Goal: Find specific page/section: Find specific page/section

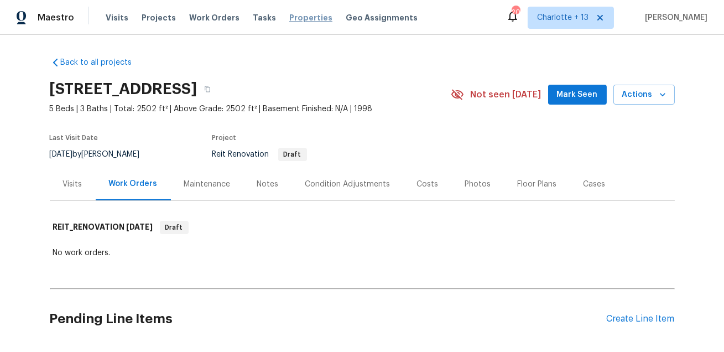
click at [300, 17] on span "Properties" at bounding box center [310, 17] width 43 height 11
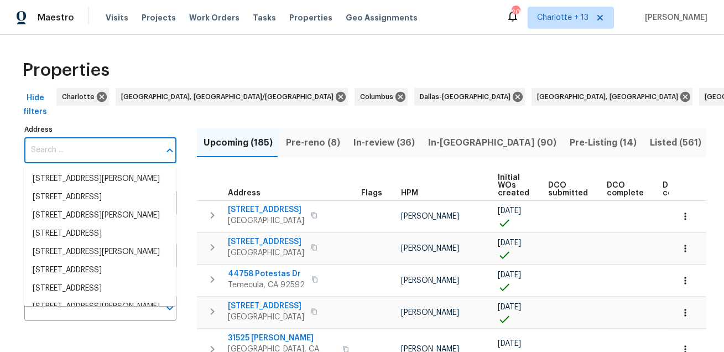
click at [75, 150] on input "Address" at bounding box center [92, 150] width 136 height 26
paste input "7220 53rd Place E"
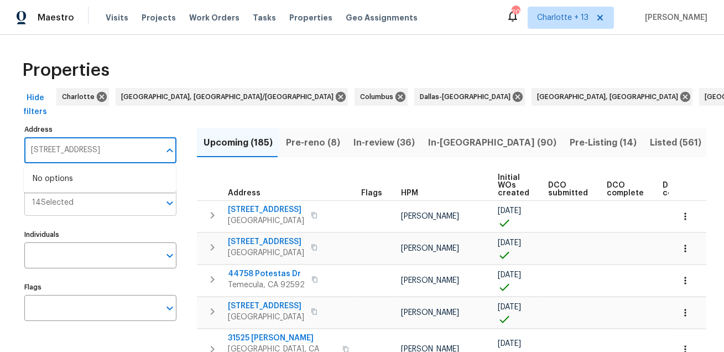
type input "7220 53rd Place E"
click at [133, 213] on input "Markets" at bounding box center [117, 203] width 86 height 26
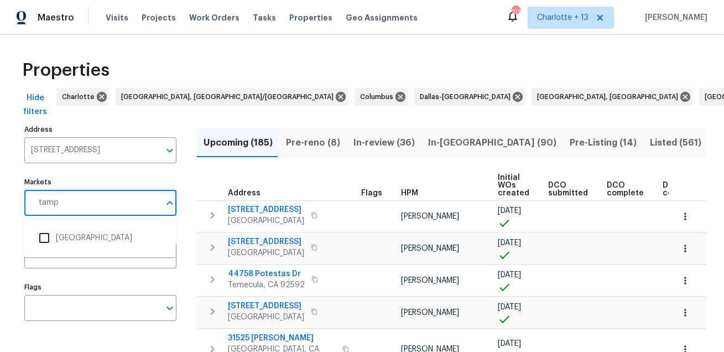
type input "tampa"
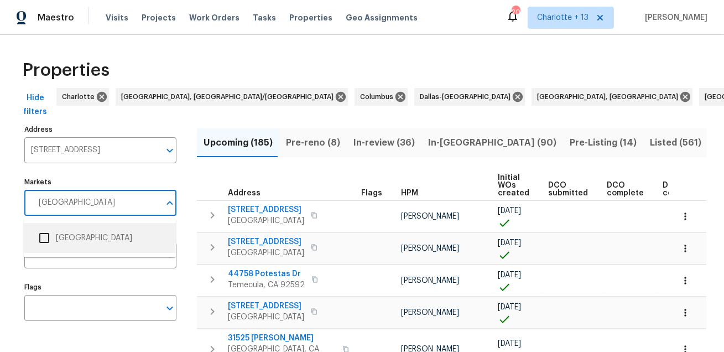
click at [46, 237] on input "checkbox" at bounding box center [44, 237] width 23 height 23
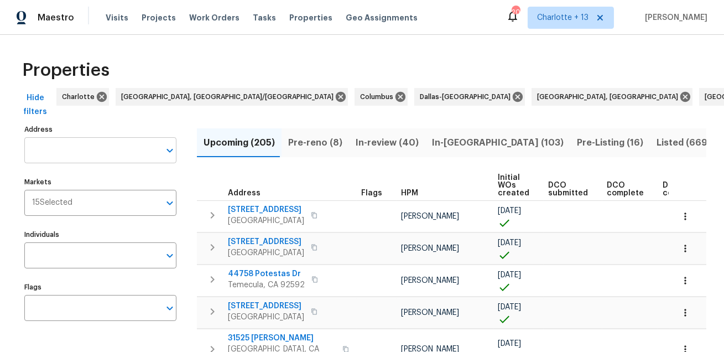
click at [132, 149] on input "Address" at bounding box center [92, 150] width 136 height 26
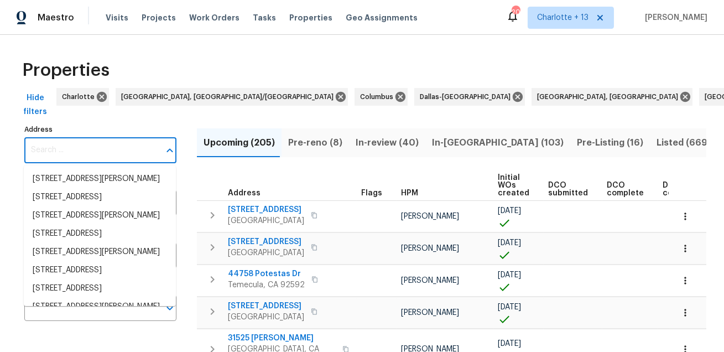
paste input "7220 53rd Place E"
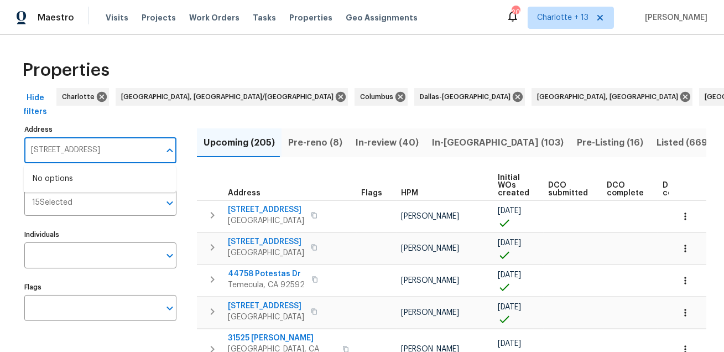
type input "7220 53rd Place E"
click at [91, 200] on input "Markets" at bounding box center [115, 203] width 87 height 26
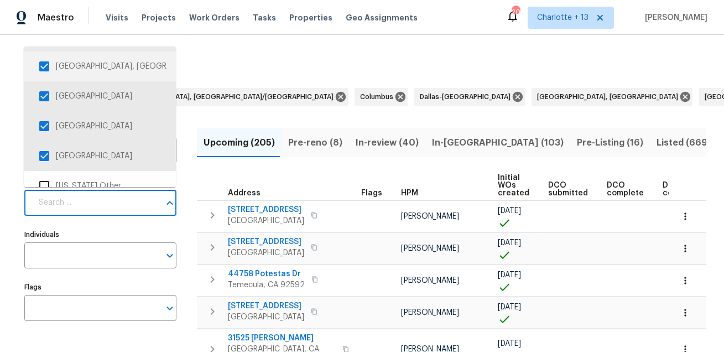
scroll to position [352, 0]
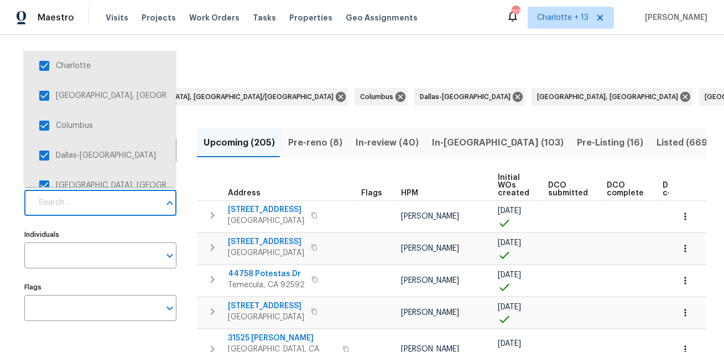
click at [106, 209] on input "Markets" at bounding box center [96, 203] width 128 height 26
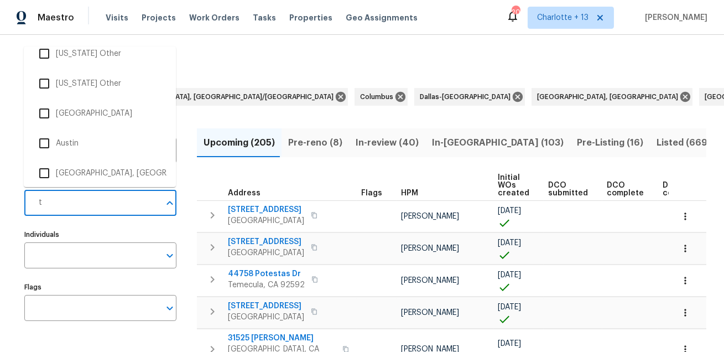
scroll to position [0, 0]
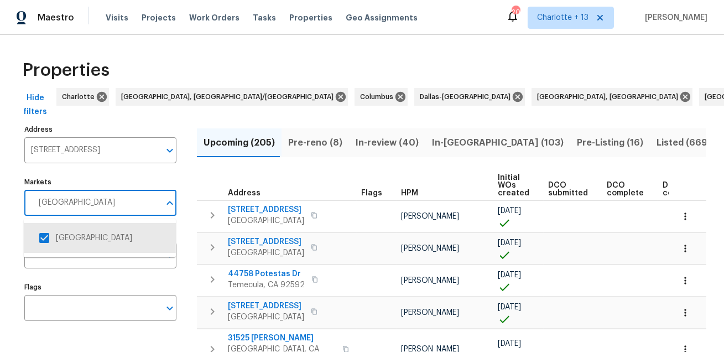
click at [130, 179] on label "Markets" at bounding box center [100, 182] width 152 height 7
click at [130, 190] on input "tampa" at bounding box center [96, 203] width 128 height 26
type input "tampa"
click at [130, 154] on input "7220 53rd Place E" at bounding box center [92, 150] width 136 height 26
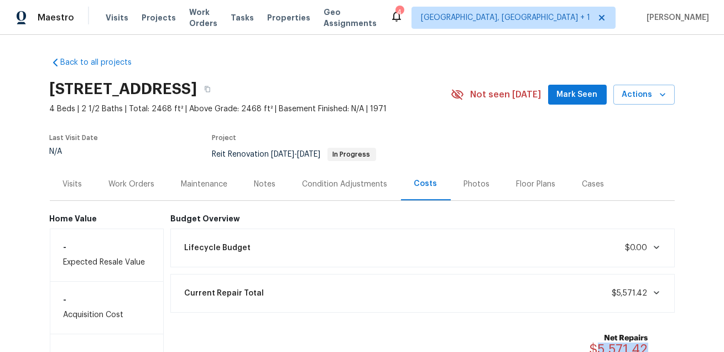
scroll to position [38, 0]
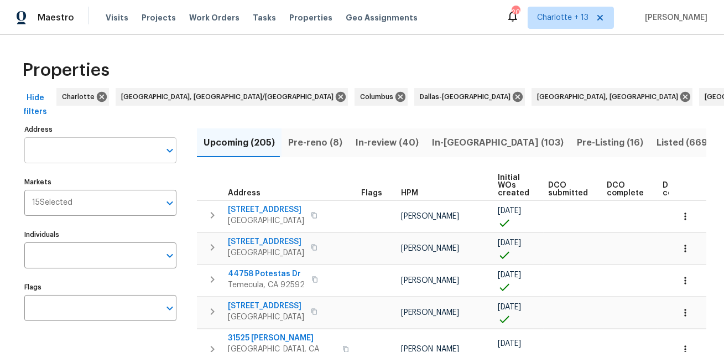
click at [86, 152] on input "Address" at bounding box center [92, 150] width 136 height 26
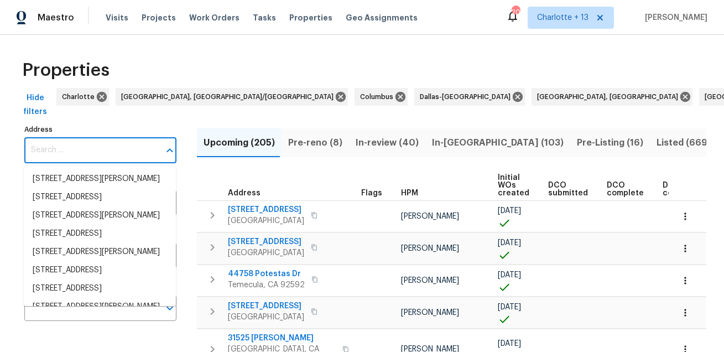
paste input "7220 53rd Place E"
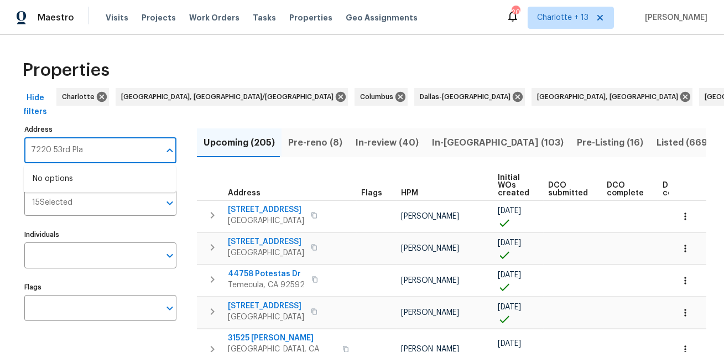
type input "7220 53rd Pl"
click at [84, 185] on li "7220 53rd Pl E Palmetto FL 34221" at bounding box center [100, 179] width 152 height 18
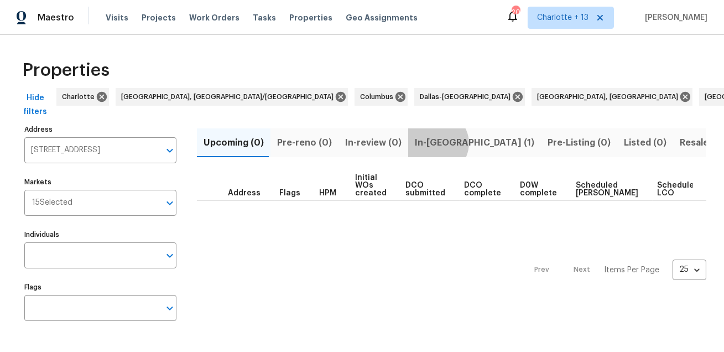
click at [429, 143] on span "In-reno (1)" at bounding box center [475, 142] width 120 height 15
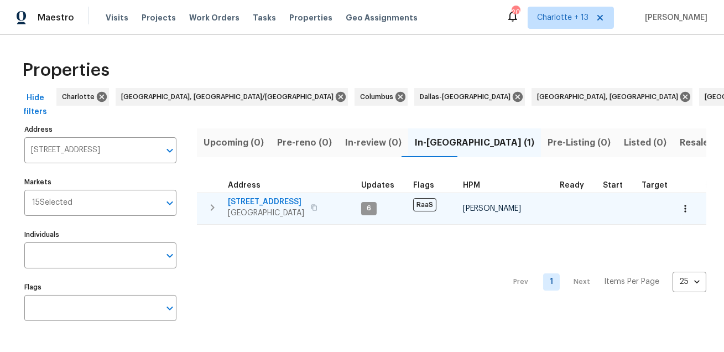
click at [261, 199] on span "7220 53rd Pl E" at bounding box center [266, 201] width 76 height 11
click at [265, 201] on span "7220 53rd Pl E" at bounding box center [266, 201] width 76 height 11
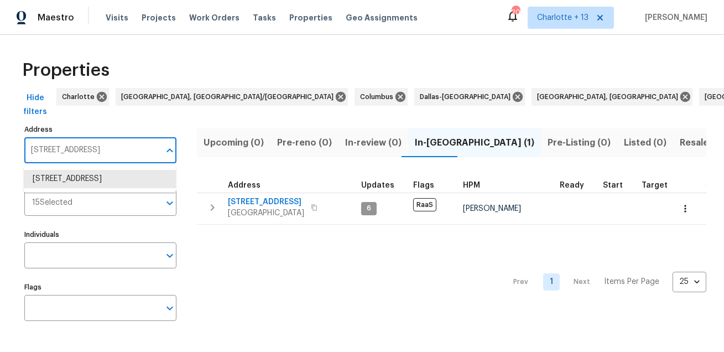
click at [60, 149] on input "7220 53rd Pl E Palmetto FL 34221" at bounding box center [92, 150] width 136 height 26
paste input "21827 Silverbrook Ln"
type input "21827 Silverbrook Ln"
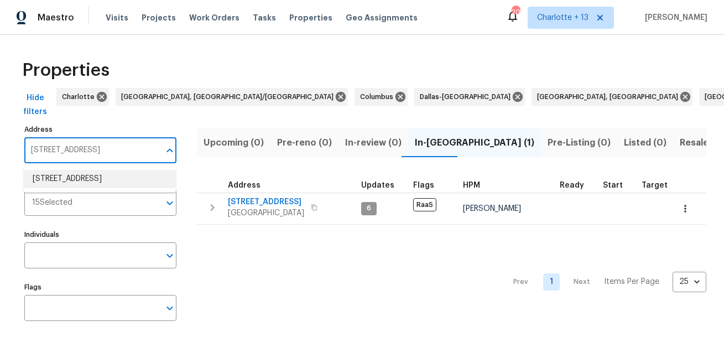
click at [65, 187] on li "21827 Silverbrook Ln Katy TX 77449" at bounding box center [100, 179] width 152 height 18
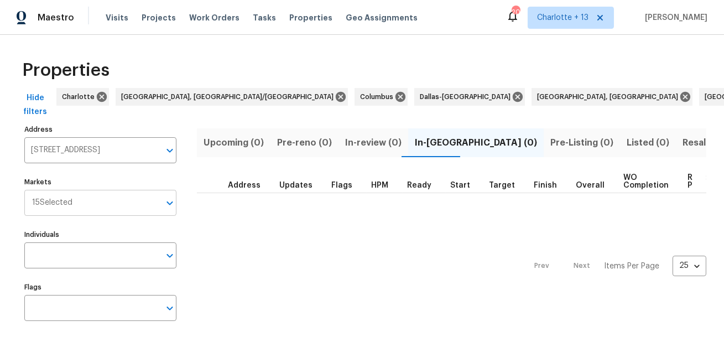
click at [111, 198] on input "Markets" at bounding box center [115, 203] width 87 height 26
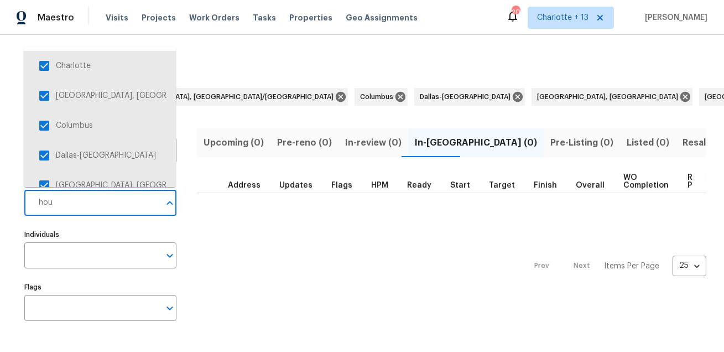
type input "hous"
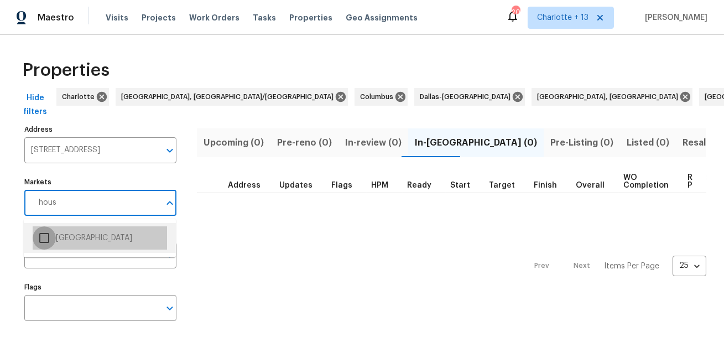
click at [44, 241] on input "checkbox" at bounding box center [44, 237] width 23 height 23
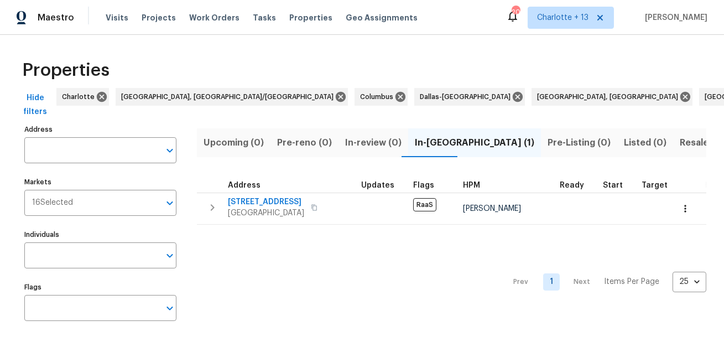
type input "21827 Silverbrook Ln Katy TX 77449"
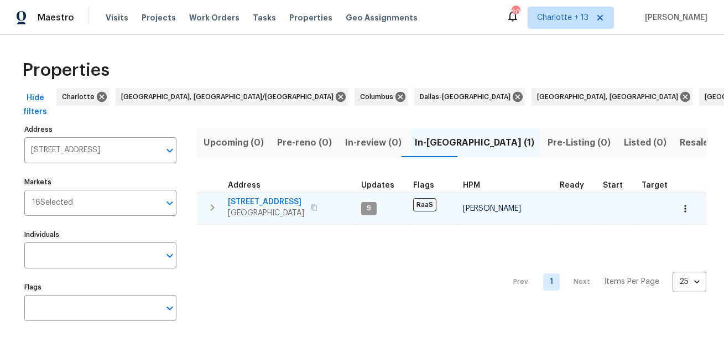
click at [262, 202] on span "21827 Silverbrook Ln" at bounding box center [266, 201] width 76 height 11
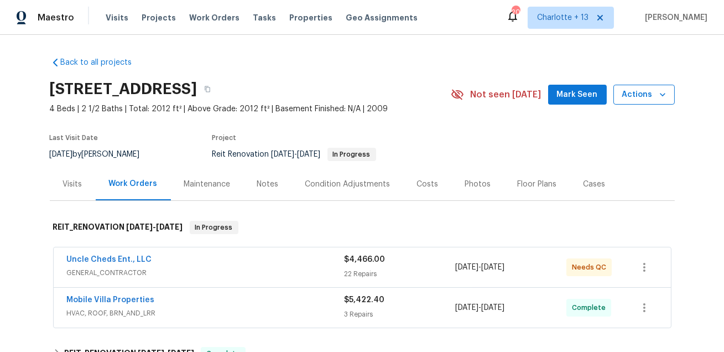
click at [662, 95] on icon "button" at bounding box center [663, 94] width 6 height 3
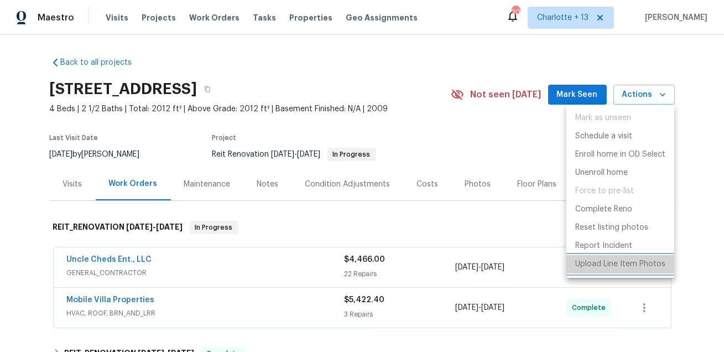
click at [592, 264] on p "Upload Line Item Photos" at bounding box center [621, 264] width 90 height 12
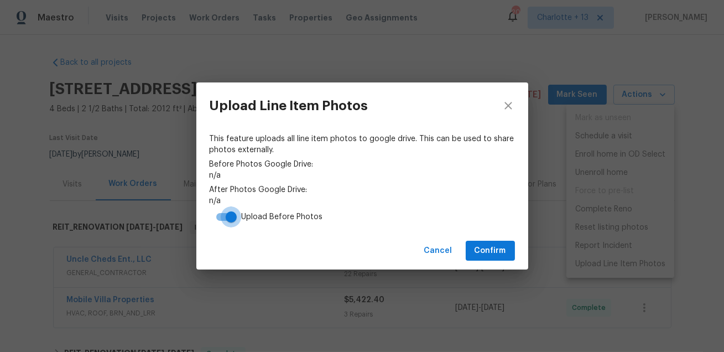
click at [224, 217] on input "checkbox" at bounding box center [231, 216] width 63 height 21
checkbox input "false"
click at [473, 244] on button "Confirm" at bounding box center [490, 251] width 49 height 20
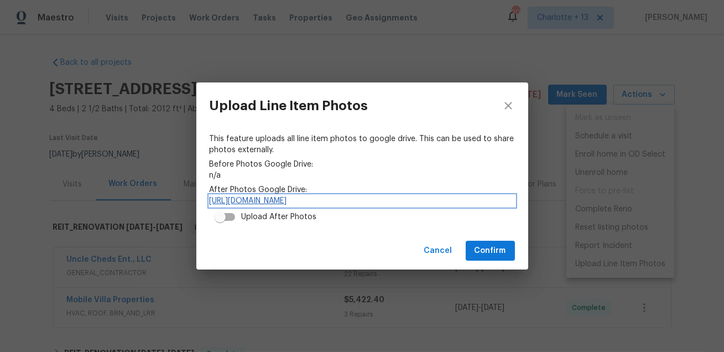
click at [255, 199] on link "https://drive.google.com/drive/folders/1yp3MLupdSGeQKa4j3hSCBRCkFzQekr7d" at bounding box center [362, 200] width 305 height 11
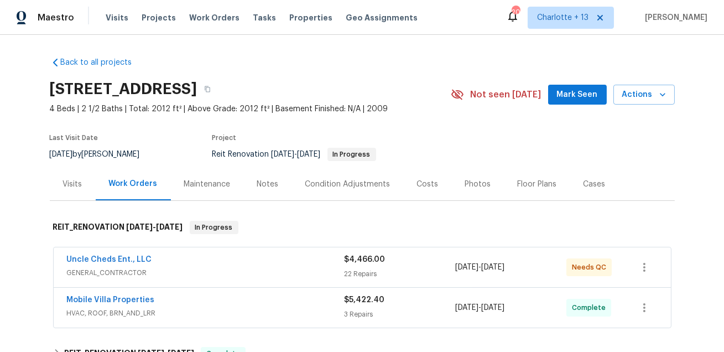
click at [417, 182] on div "Costs" at bounding box center [428, 184] width 22 height 11
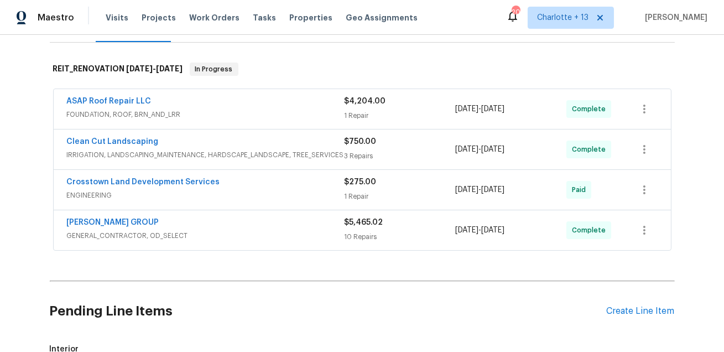
scroll to position [314, 0]
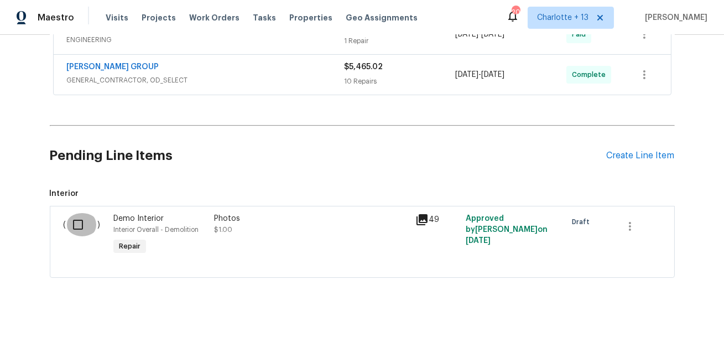
click at [81, 225] on input "checkbox" at bounding box center [82, 224] width 32 height 23
checkbox input "true"
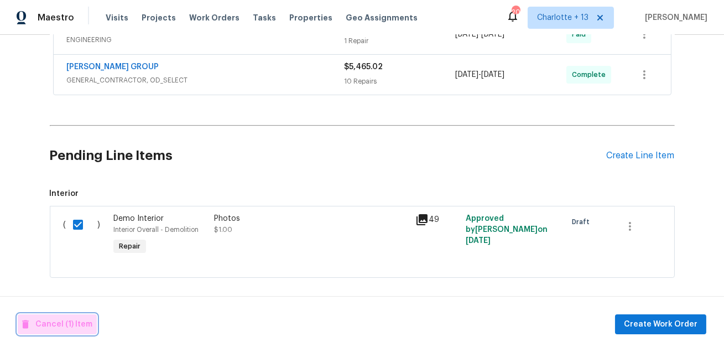
click at [57, 327] on span "Cancel (1) Item" at bounding box center [57, 325] width 70 height 14
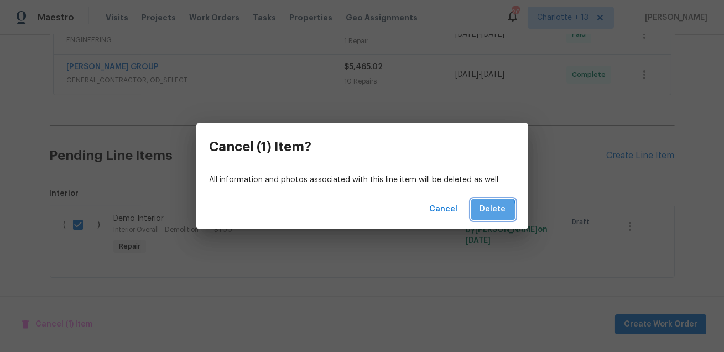
click at [488, 213] on span "Delete" at bounding box center [493, 210] width 26 height 14
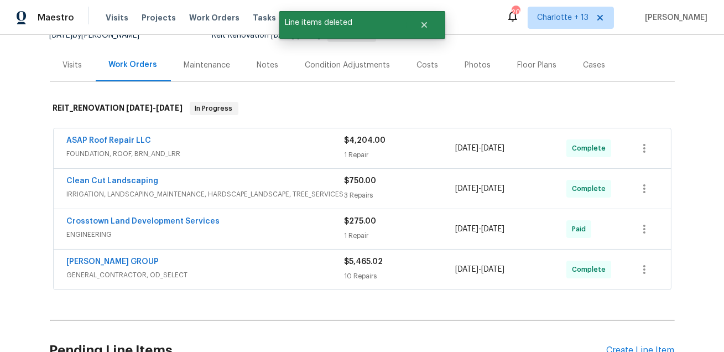
scroll to position [15, 0]
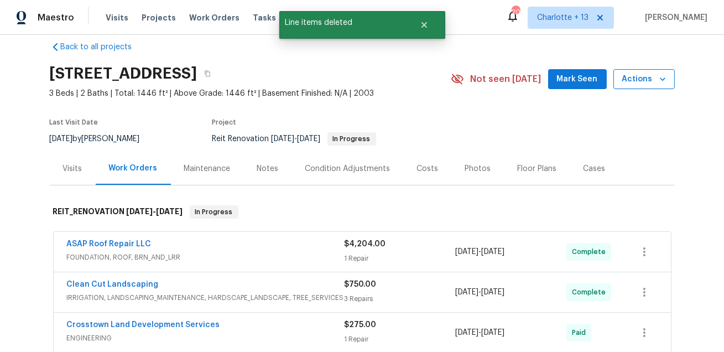
click at [661, 83] on icon "button" at bounding box center [662, 79] width 11 height 11
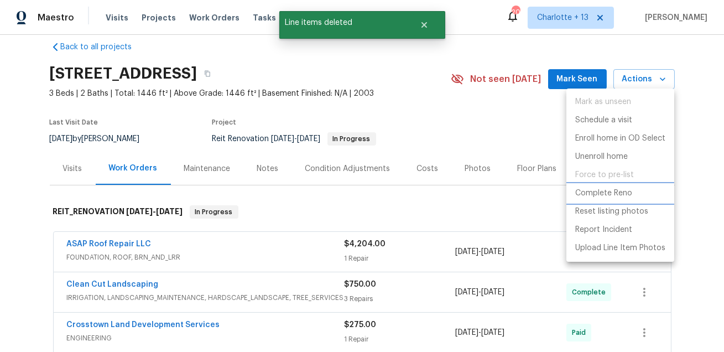
click at [600, 188] on p "Complete Reno" at bounding box center [604, 194] width 57 height 12
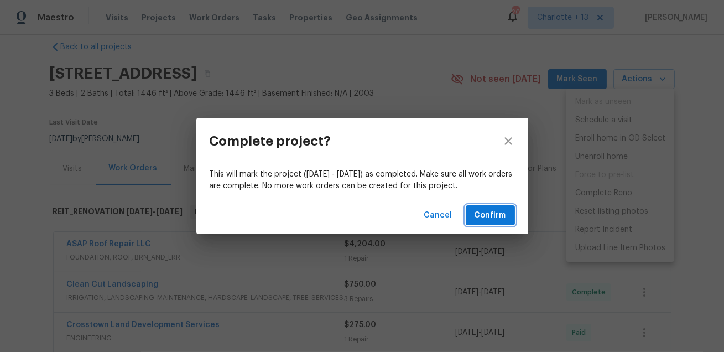
click at [492, 214] on span "Confirm" at bounding box center [491, 216] width 32 height 14
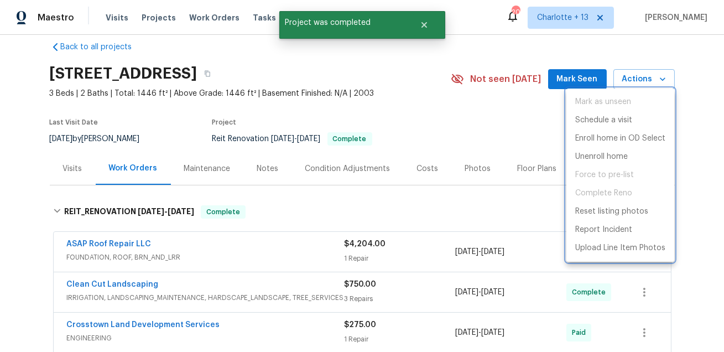
click at [419, 172] on div at bounding box center [362, 176] width 724 height 352
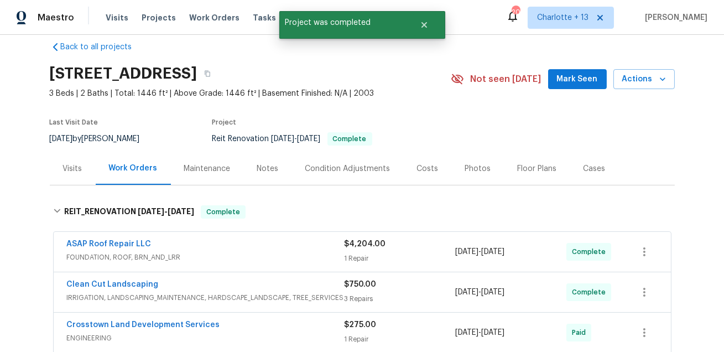
click at [422, 167] on div "Costs" at bounding box center [428, 168] width 22 height 11
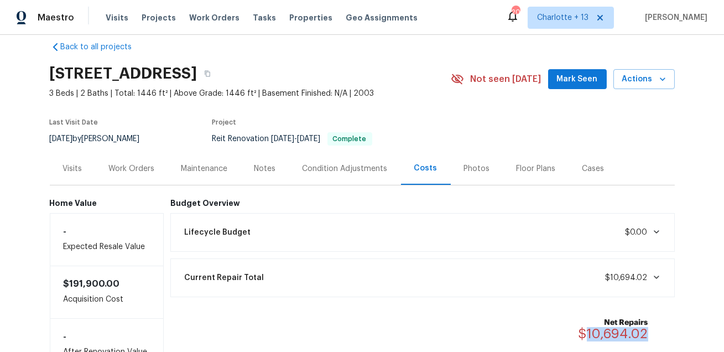
drag, startPoint x: 652, startPoint y: 331, endPoint x: 587, endPoint y: 331, distance: 64.7
click at [587, 331] on div "Net Repairs $10,694.02" at bounding box center [620, 329] width 83 height 24
copy span "10,694.02"
click at [217, 72] on button "button" at bounding box center [208, 74] width 20 height 20
click at [217, 68] on button "button" at bounding box center [208, 74] width 20 height 20
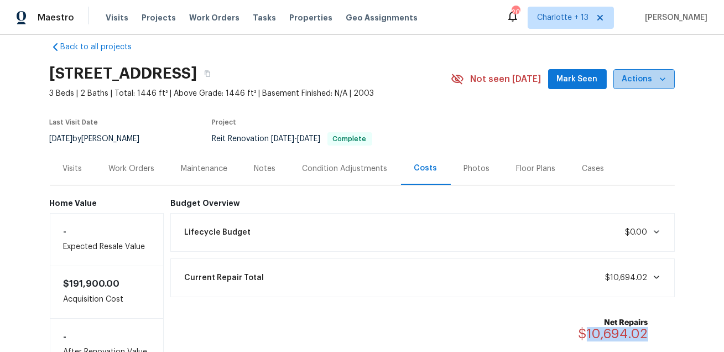
click at [664, 79] on icon "button" at bounding box center [662, 79] width 11 height 11
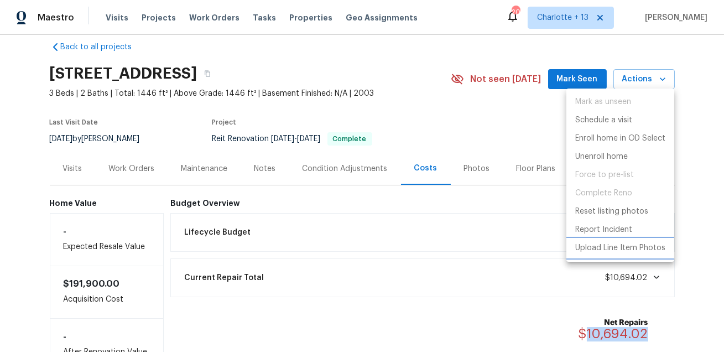
click at [605, 247] on p "Upload Line Item Photos" at bounding box center [621, 248] width 90 height 12
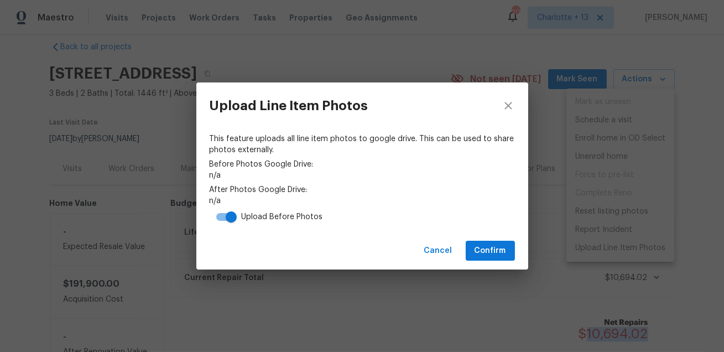
click at [221, 210] on input "checkbox" at bounding box center [231, 216] width 63 height 21
checkbox input "false"
click at [483, 247] on span "Confirm" at bounding box center [491, 251] width 32 height 14
click at [384, 194] on span "After Photos Google Drive:" at bounding box center [362, 189] width 305 height 11
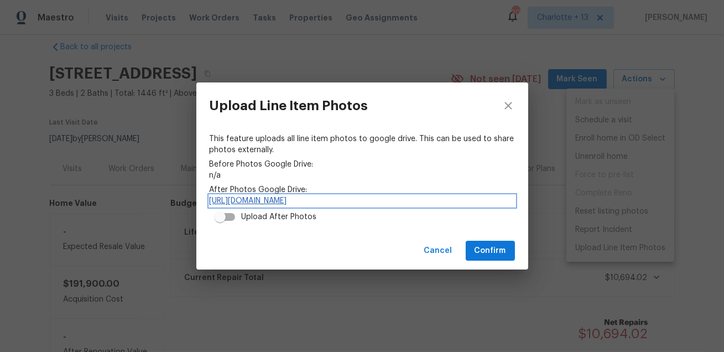
click at [384, 196] on link "https://drive.google.com/drive/folders/1VxDtqh3JpRuVlmdGd_5QtKgQiBubTXFh" at bounding box center [362, 200] width 305 height 11
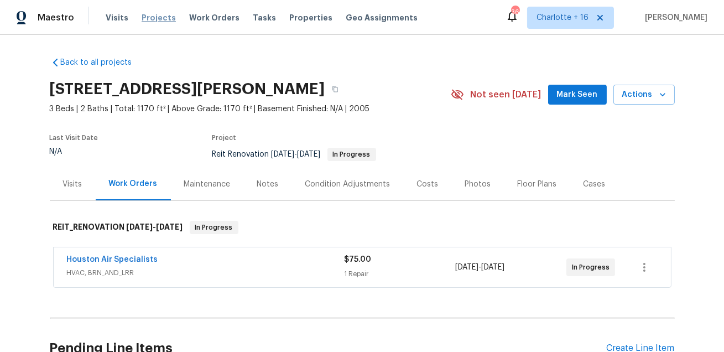
click at [156, 18] on span "Projects" at bounding box center [159, 17] width 34 height 11
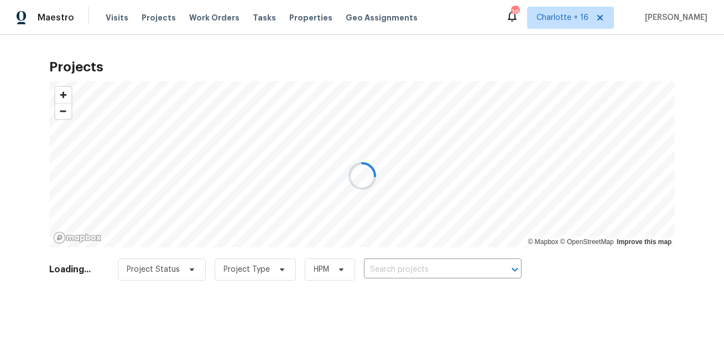
click at [289, 21] on div at bounding box center [362, 176] width 724 height 352
click at [290, 17] on div at bounding box center [362, 176] width 724 height 352
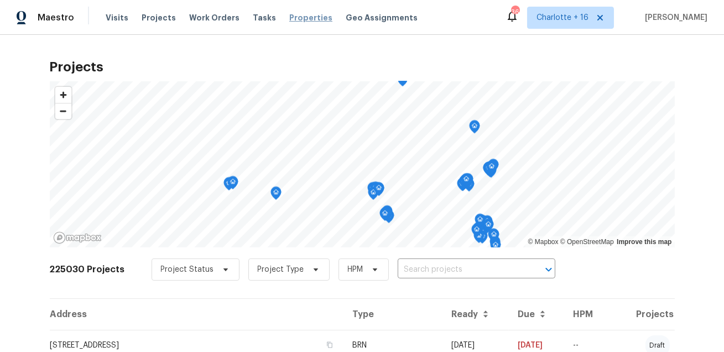
click at [290, 17] on span "Properties" at bounding box center [310, 17] width 43 height 11
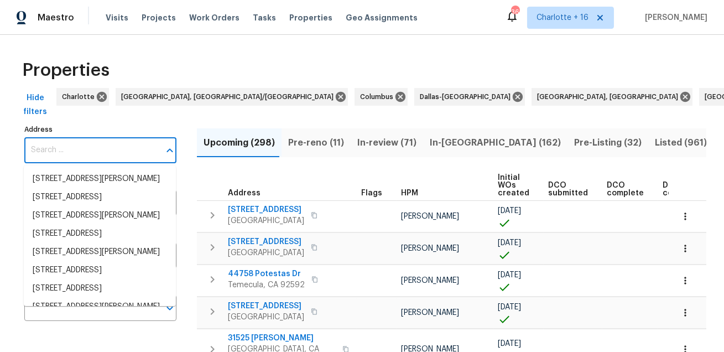
click at [80, 151] on input "Address" at bounding box center [92, 150] width 136 height 26
paste input "[STREET_ADDRESS]"
type input "[STREET_ADDRESS]"
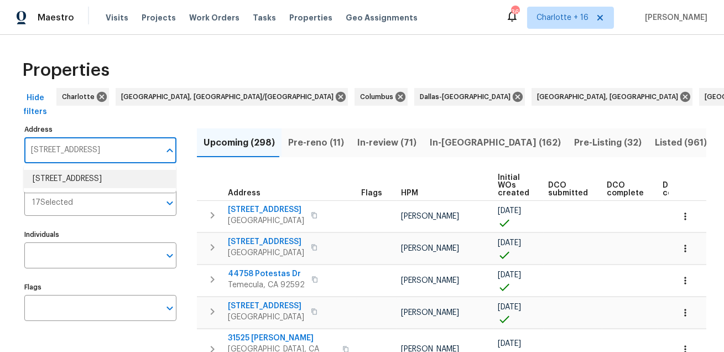
click at [77, 174] on li "[STREET_ADDRESS]" at bounding box center [100, 179] width 152 height 18
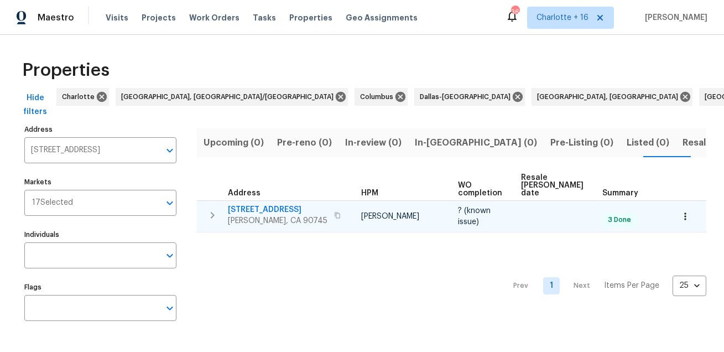
click at [259, 204] on span "639 E Pacific St" at bounding box center [278, 209] width 100 height 11
click at [256, 204] on span "639 E Pacific St" at bounding box center [278, 209] width 100 height 11
click at [270, 204] on span "639 E Pacific St" at bounding box center [278, 209] width 100 height 11
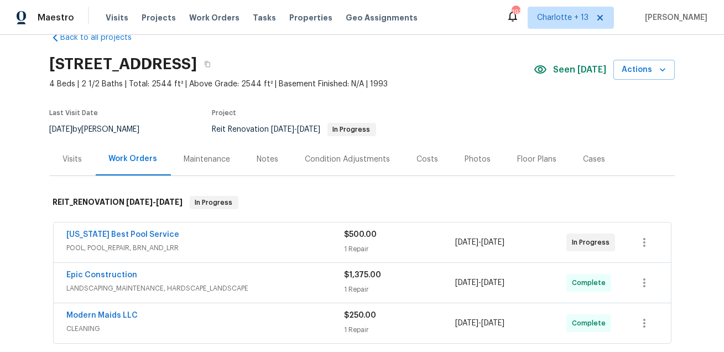
scroll to position [15, 0]
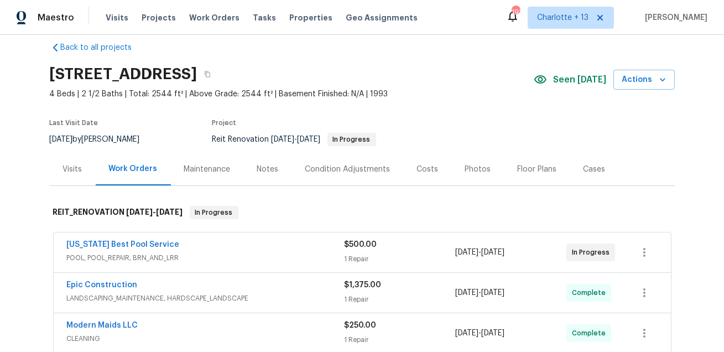
click at [427, 167] on div "Costs" at bounding box center [428, 169] width 22 height 11
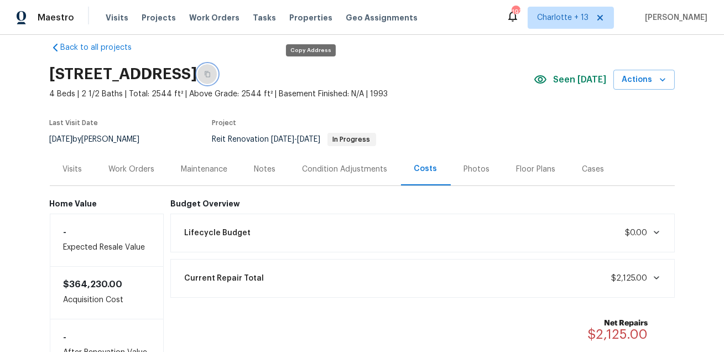
click at [217, 77] on button "button" at bounding box center [208, 74] width 20 height 20
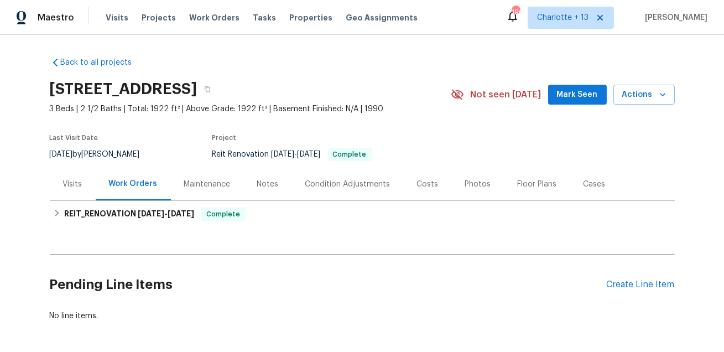
click at [424, 181] on div "Costs" at bounding box center [428, 184] width 22 height 11
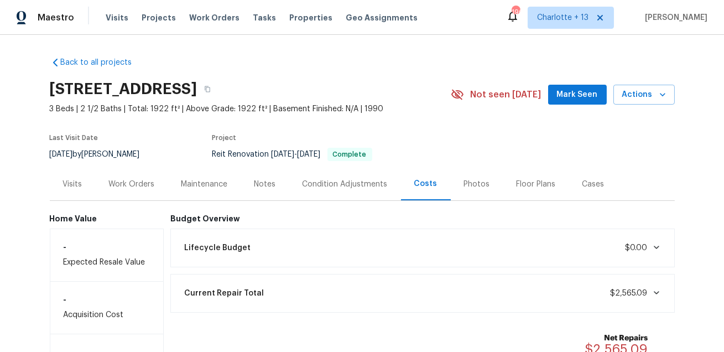
scroll to position [59, 0]
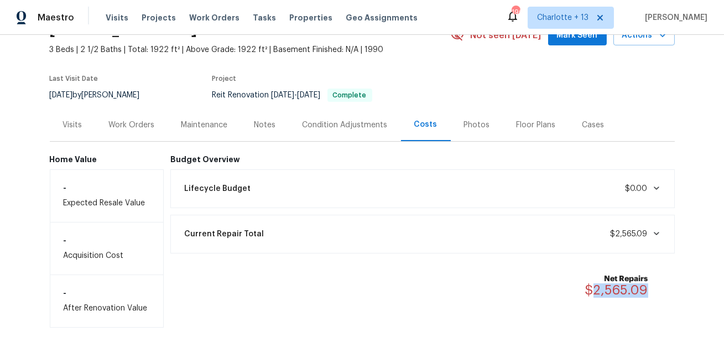
drag, startPoint x: 648, startPoint y: 290, endPoint x: 593, endPoint y: 286, distance: 54.9
click at [593, 286] on span "$2,565.09" at bounding box center [616, 289] width 63 height 13
copy span "2,565.09"
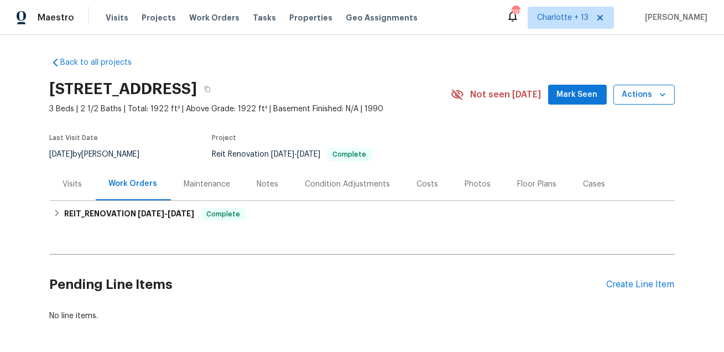
click at [660, 99] on icon "button" at bounding box center [662, 94] width 11 height 11
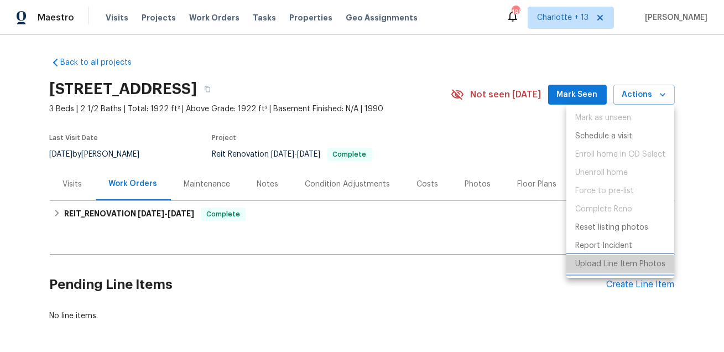
click at [593, 270] on li "Upload Line Item Photos" at bounding box center [621, 264] width 108 height 18
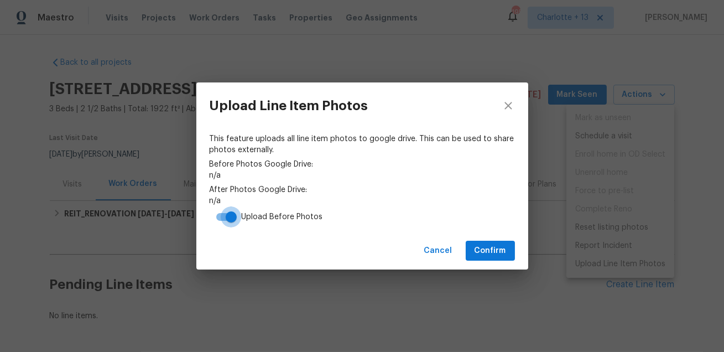
click at [222, 214] on input "checkbox" at bounding box center [231, 216] width 63 height 21
checkbox input "false"
click at [484, 258] on button "Confirm" at bounding box center [490, 251] width 49 height 20
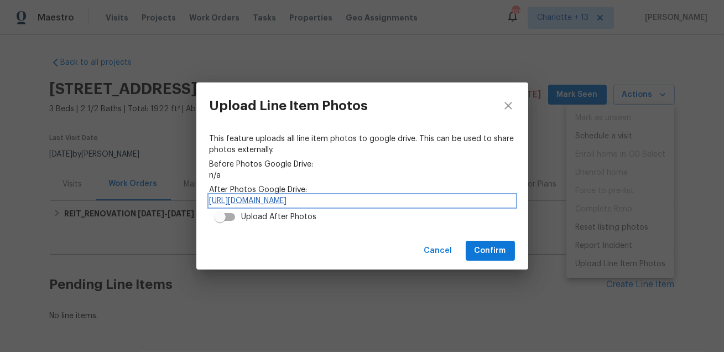
click at [371, 195] on link "https://drive.google.com/drive/folders/1I67-Pw5IirFi2scZnbGKBeOHUFG_vrxt" at bounding box center [362, 200] width 305 height 11
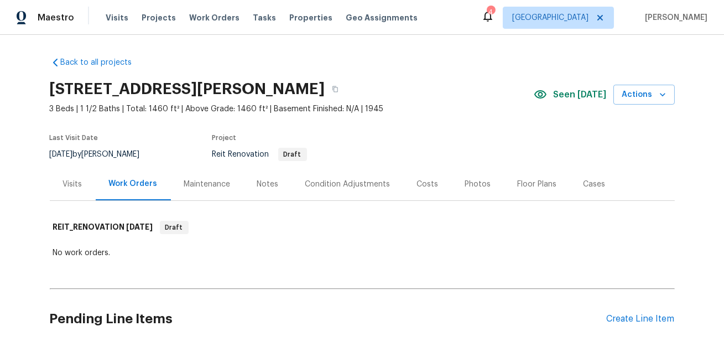
click at [425, 187] on div "Costs" at bounding box center [428, 184] width 22 height 11
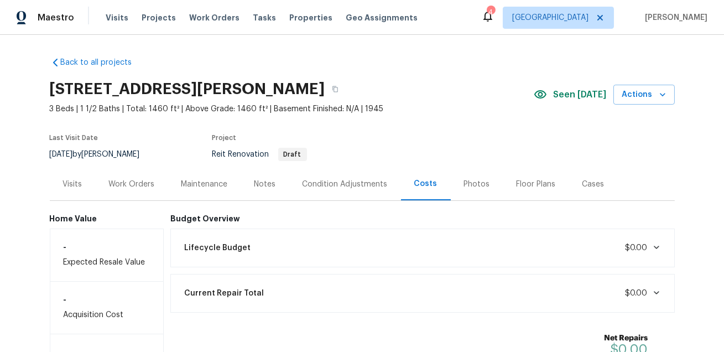
click at [129, 189] on div "Work Orders" at bounding box center [132, 184] width 46 height 11
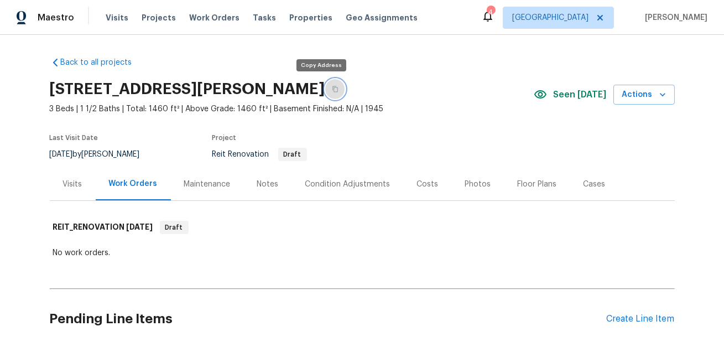
click at [333, 86] on icon "button" at bounding box center [336, 89] width 6 height 6
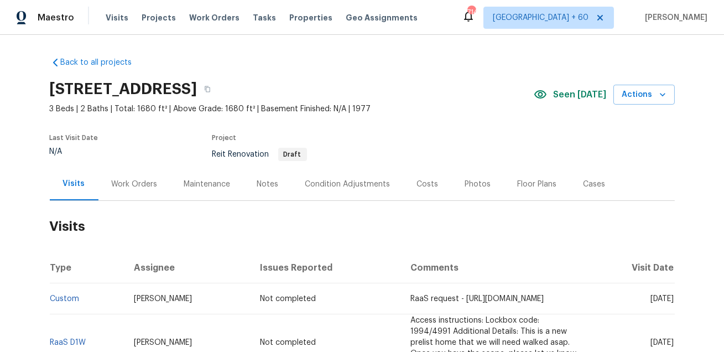
click at [127, 186] on div "Work Orders" at bounding box center [135, 184] width 46 height 11
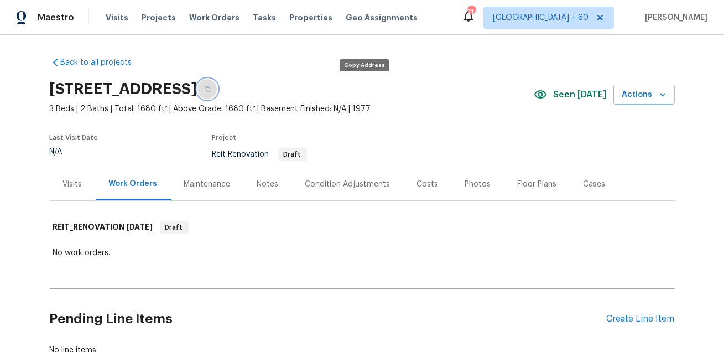
click at [211, 86] on icon "button" at bounding box center [207, 89] width 7 height 7
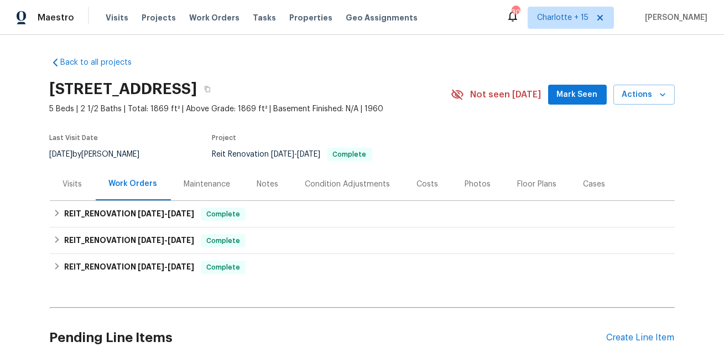
click at [427, 180] on div "Costs" at bounding box center [428, 184] width 22 height 11
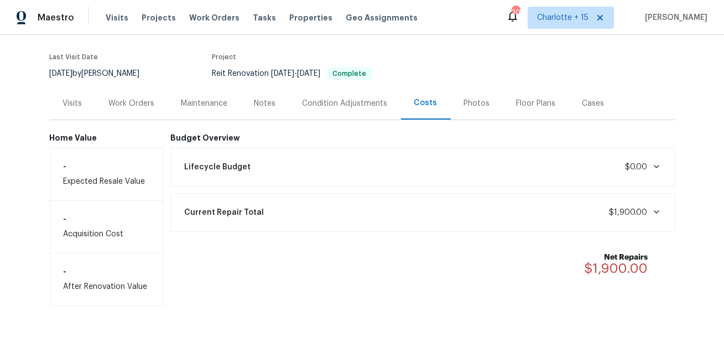
scroll to position [79, 0]
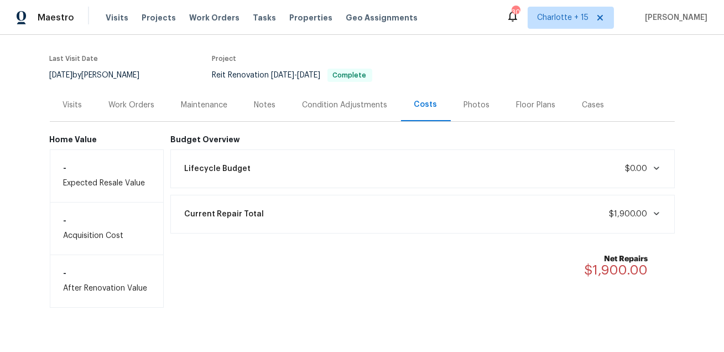
click at [143, 104] on div "Work Orders" at bounding box center [132, 105] width 46 height 11
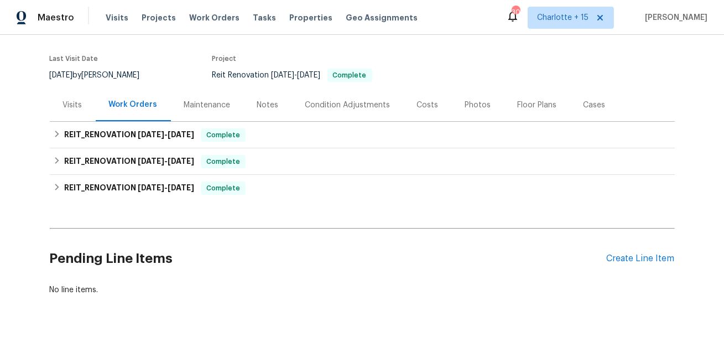
click at [417, 107] on div "Costs" at bounding box center [428, 105] width 22 height 11
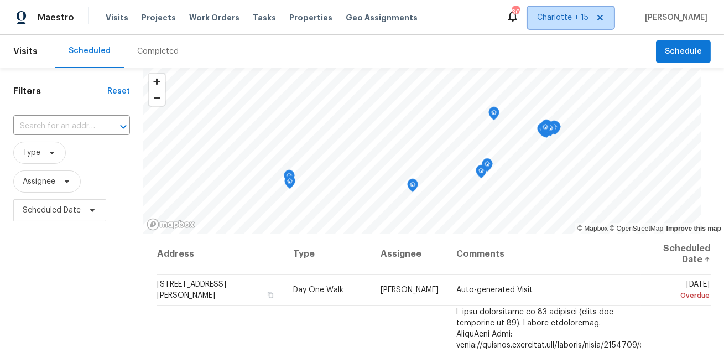
click at [605, 18] on icon at bounding box center [600, 17] width 9 height 9
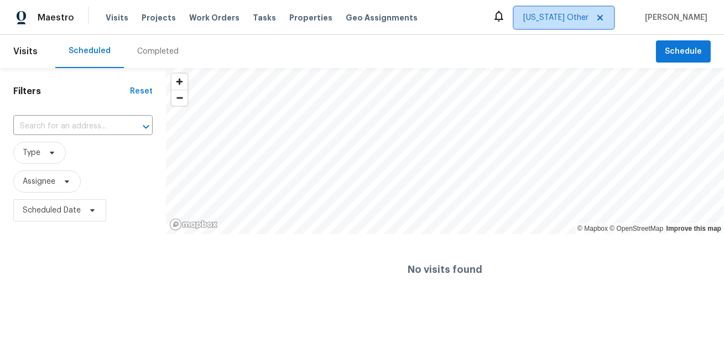
click at [589, 19] on span "Alabama Other" at bounding box center [556, 17] width 65 height 11
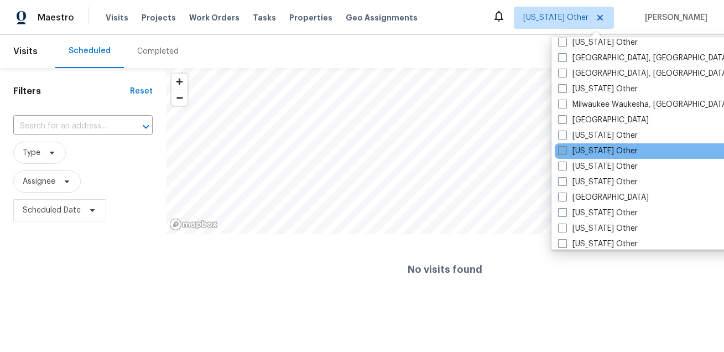
scroll to position [858, 0]
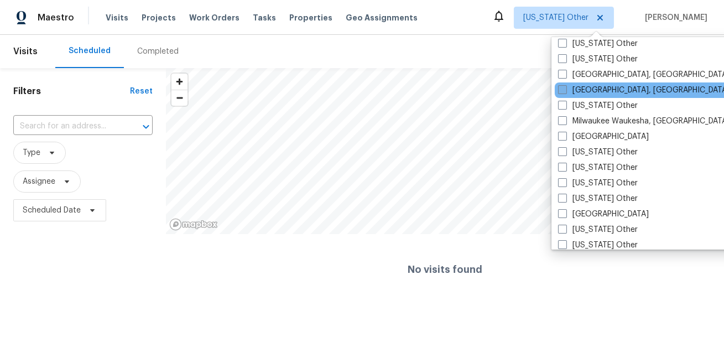
click at [585, 88] on label "[GEOGRAPHIC_DATA], [GEOGRAPHIC_DATA]" at bounding box center [644, 90] width 172 height 11
click at [566, 88] on input "[GEOGRAPHIC_DATA], [GEOGRAPHIC_DATA]" at bounding box center [561, 88] width 7 height 7
checkbox input "true"
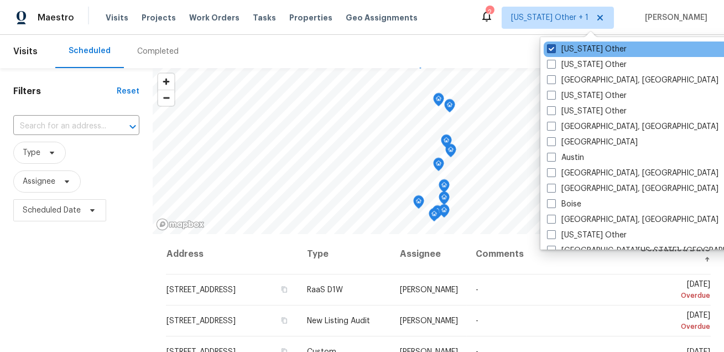
click at [577, 45] on label "Alabama Other" at bounding box center [587, 49] width 80 height 11
click at [555, 45] on input "Alabama Other" at bounding box center [550, 47] width 7 height 7
checkbox input "false"
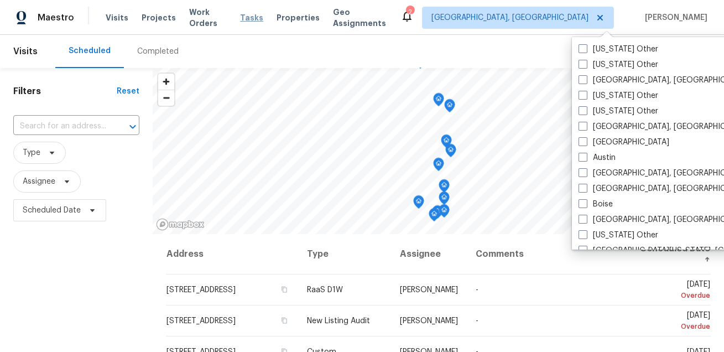
click at [251, 15] on span "Tasks" at bounding box center [251, 18] width 23 height 8
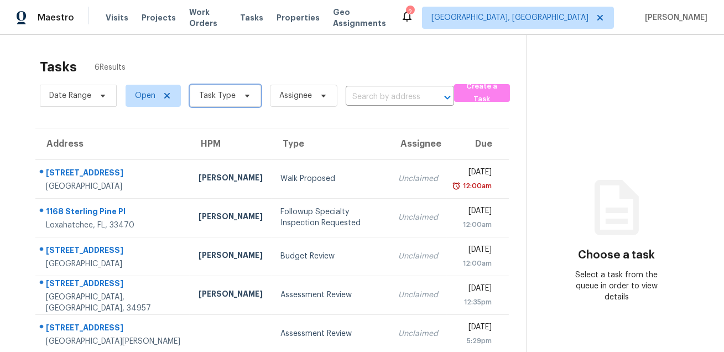
click at [229, 91] on span "Task Type" at bounding box center [217, 95] width 37 height 11
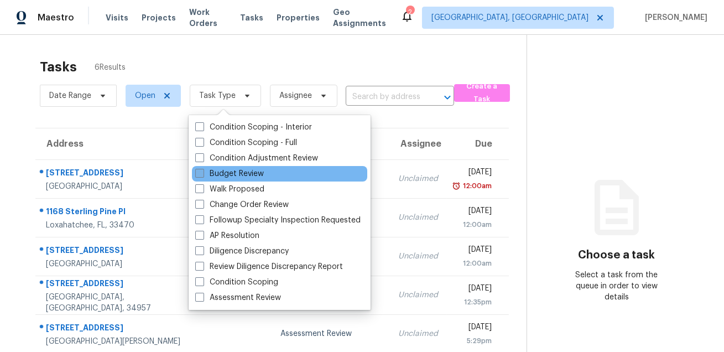
click at [241, 176] on label "Budget Review" at bounding box center [229, 173] width 69 height 11
click at [203, 175] on input "Budget Review" at bounding box center [198, 171] width 7 height 7
checkbox input "true"
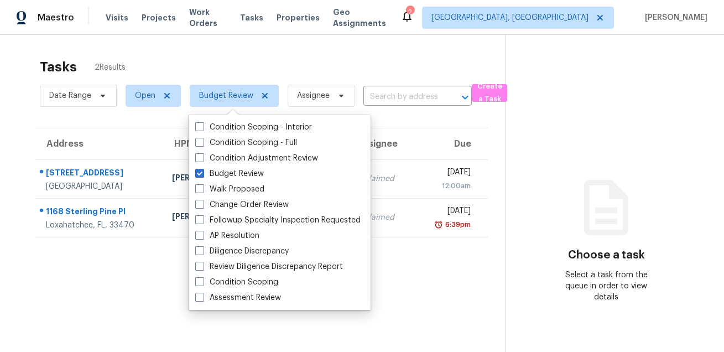
click at [348, 30] on div "Maestro Visits Projects Work Orders Tasks Properties Geo Assignments 2 Miami, F…" at bounding box center [362, 17] width 724 height 35
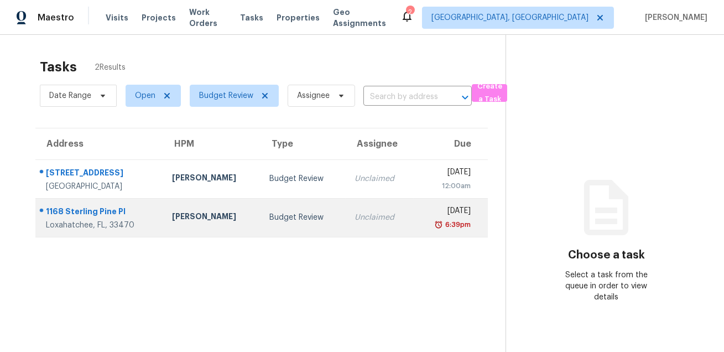
click at [96, 215] on div "1168 Sterling Pine Pl" at bounding box center [100, 213] width 108 height 14
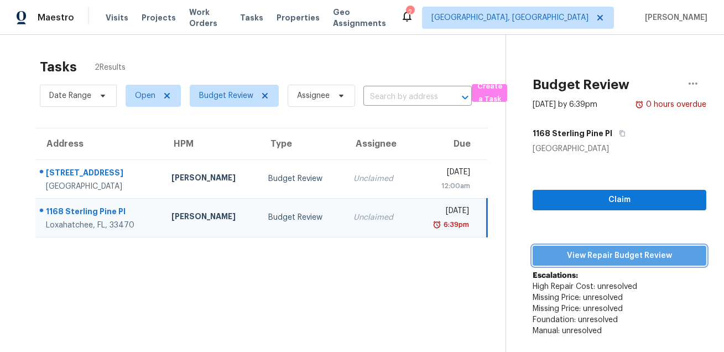
click at [556, 257] on span "View Repair Budget Review" at bounding box center [620, 256] width 156 height 14
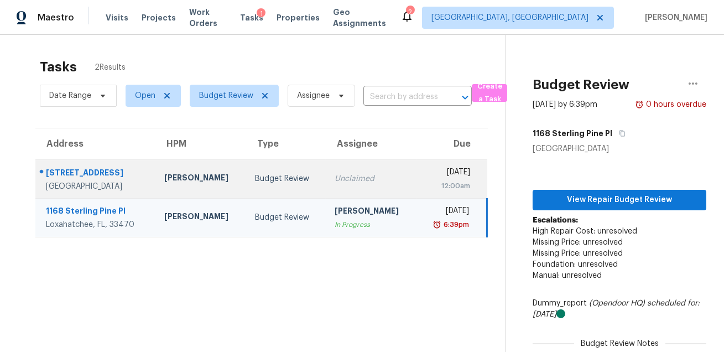
click at [147, 187] on div "West Palm Beach, FL, 33417" at bounding box center [96, 186] width 101 height 11
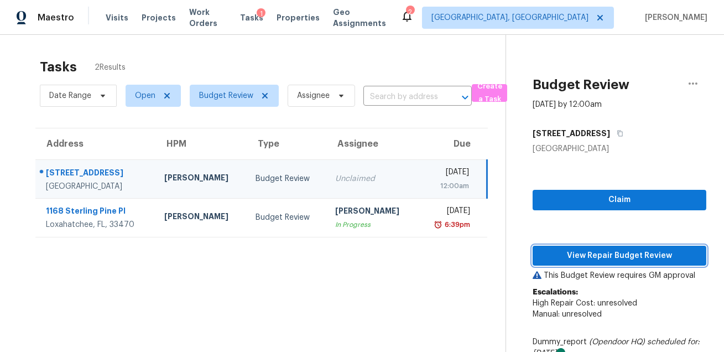
click at [551, 253] on span "View Repair Budget Review" at bounding box center [620, 256] width 156 height 14
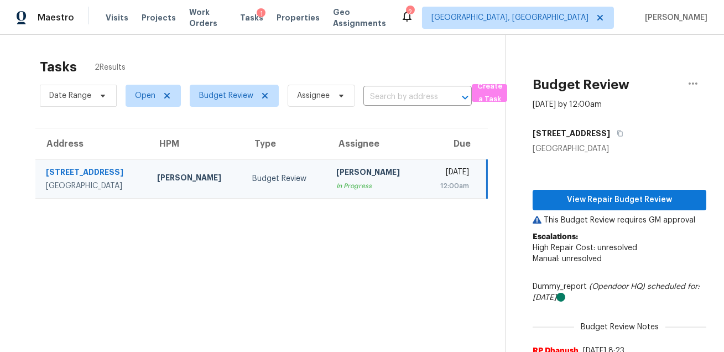
click at [260, 13] on div "1" at bounding box center [261, 13] width 9 height 11
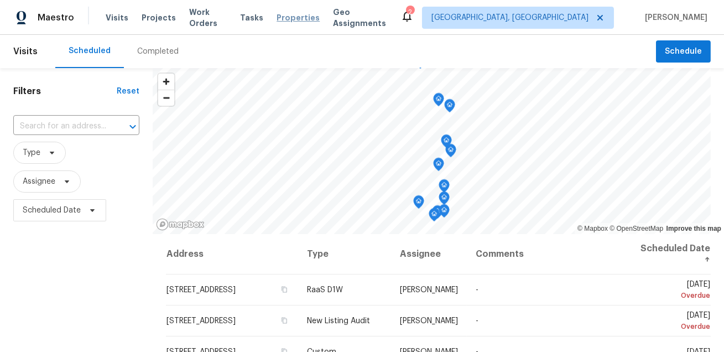
click at [296, 18] on span "Properties" at bounding box center [298, 17] width 43 height 11
